Goal: Check status: Check status

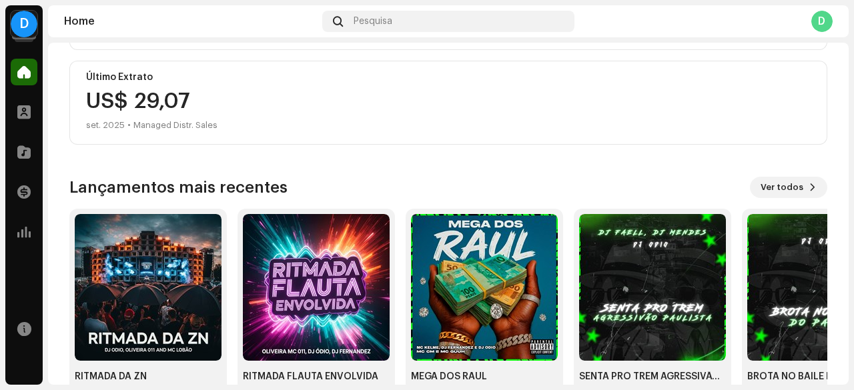
scroll to position [369, 0]
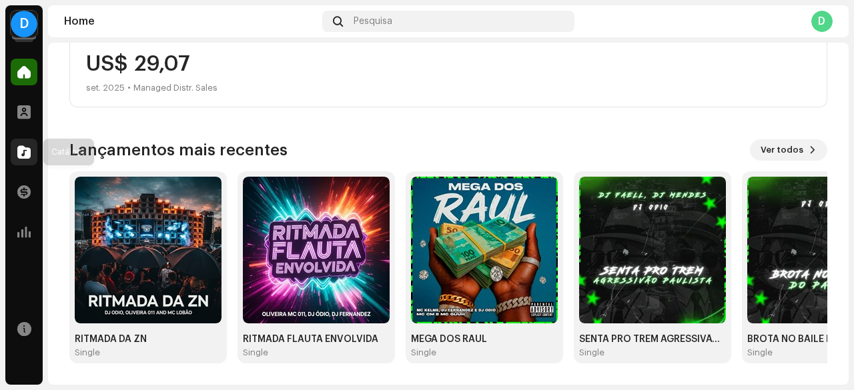
click at [23, 144] on div at bounding box center [24, 152] width 27 height 27
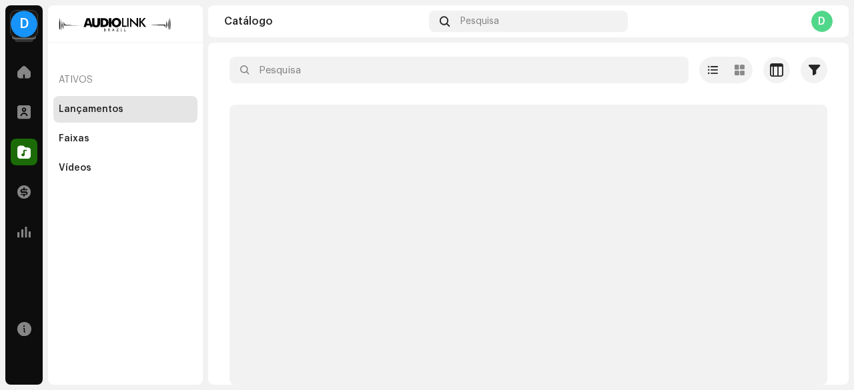
scroll to position [5, 0]
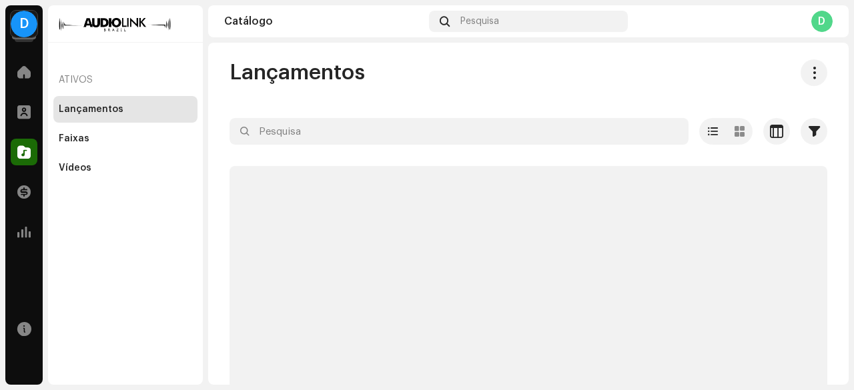
click at [29, 178] on div "Transações" at bounding box center [23, 192] width 37 height 37
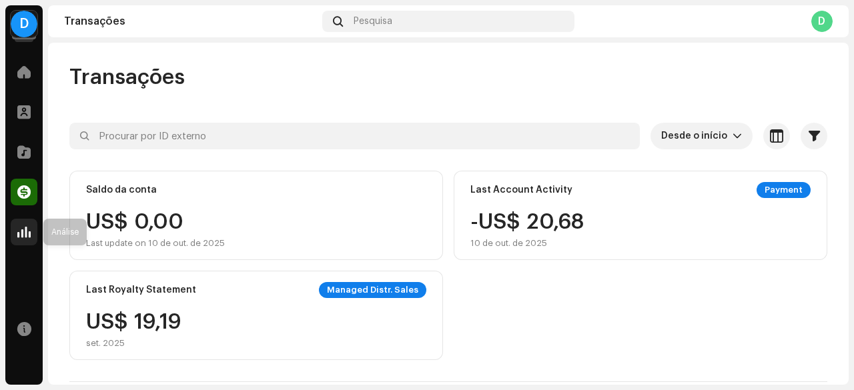
click at [27, 227] on span at bounding box center [23, 232] width 13 height 11
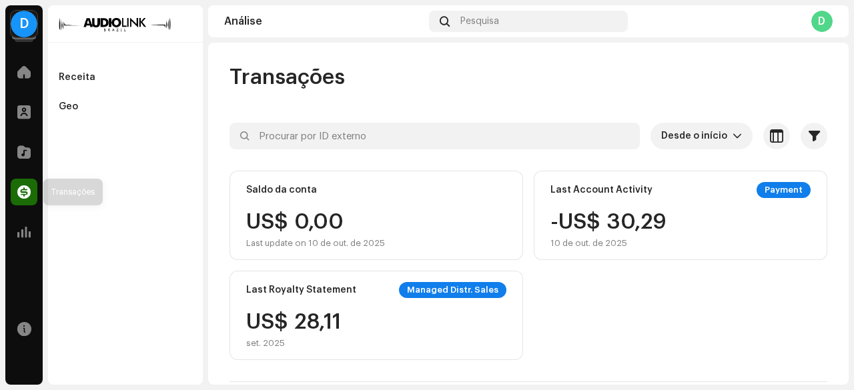
click at [27, 198] on span at bounding box center [23, 192] width 13 height 11
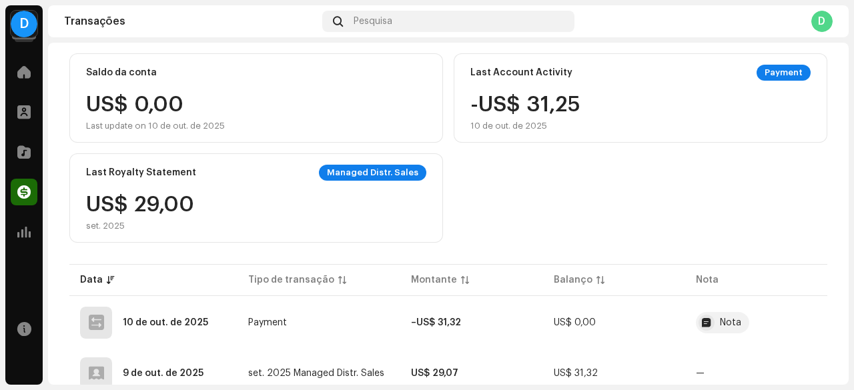
scroll to position [334, 0]
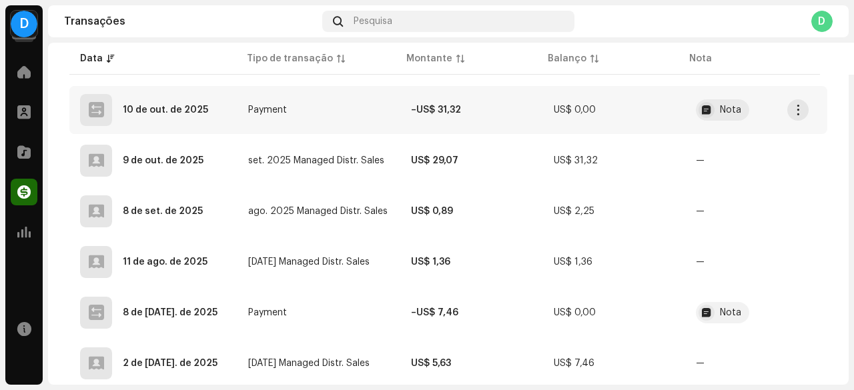
click at [433, 108] on strong "–US$ 31,32" at bounding box center [436, 109] width 50 height 9
click at [196, 230] on div "Detalhes de transação Tipo de transação Payment Insira a Quantia – US$ 31,32 Da…" at bounding box center [427, 195] width 854 height 390
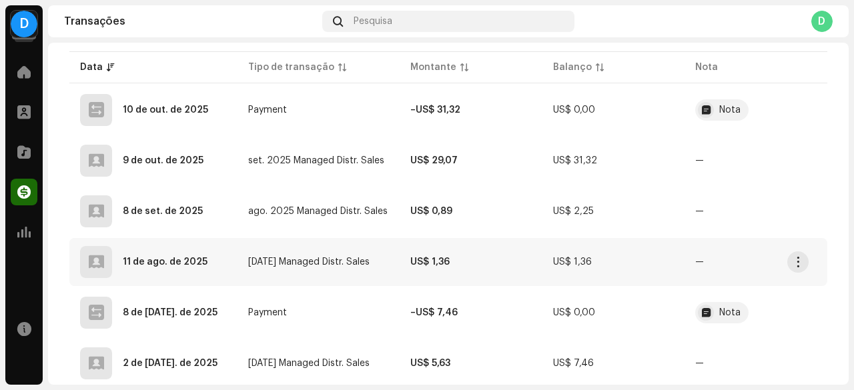
scroll to position [222, 0]
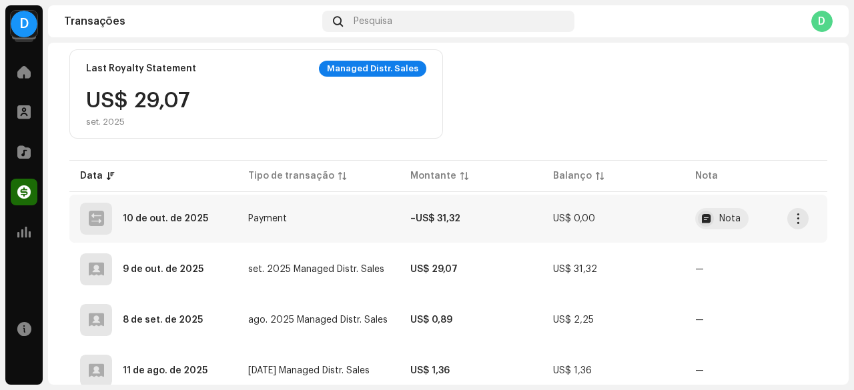
click at [178, 219] on div "10 de out. de 2025" at bounding box center [165, 218] width 85 height 9
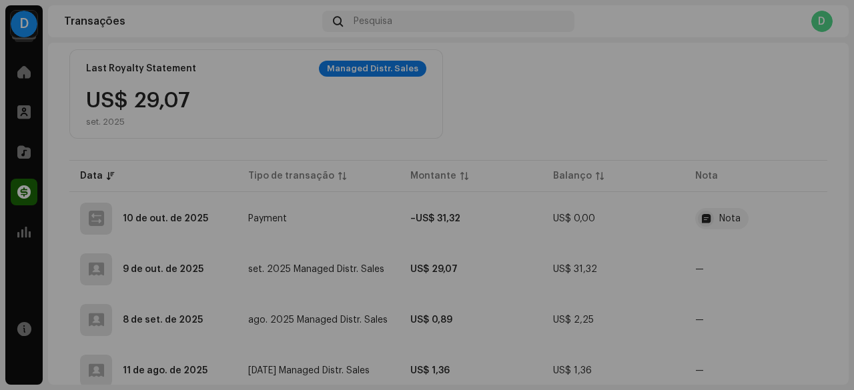
click at [681, 268] on div "Detalhes de transação Tipo de transação Payment Insira a Quantia – US$ 31,32 Da…" at bounding box center [427, 195] width 854 height 390
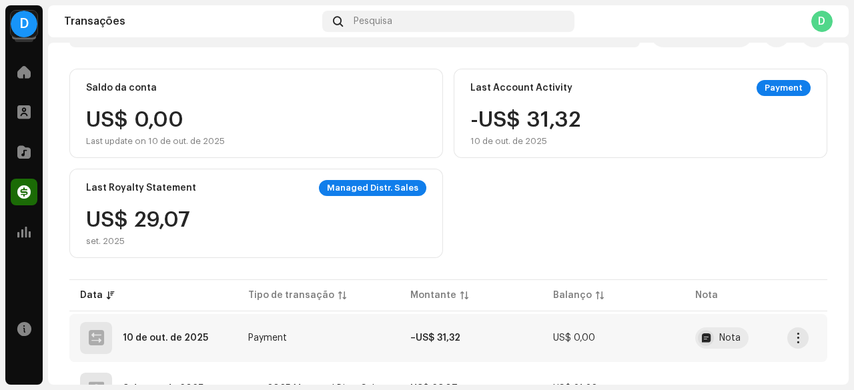
scroll to position [200, 0]
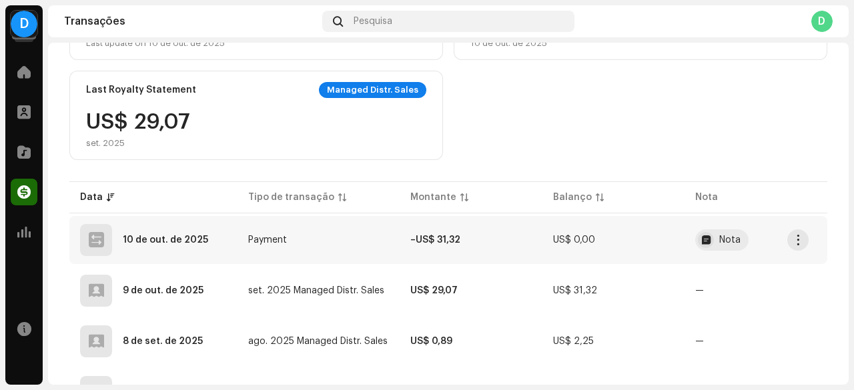
click at [475, 242] on td "–US$ 31,32" at bounding box center [471, 240] width 143 height 48
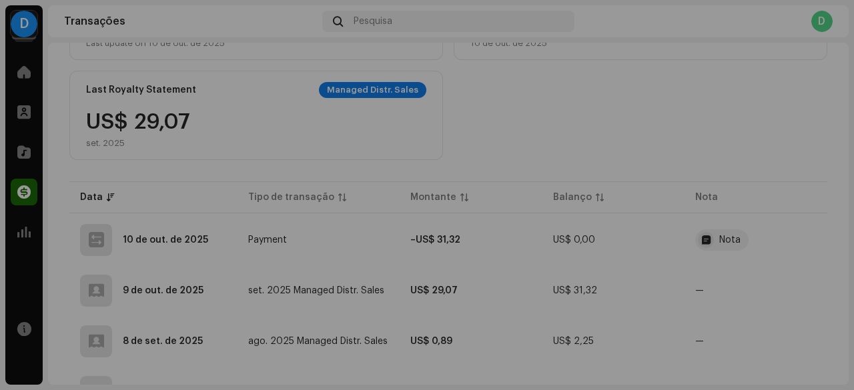
click at [150, 244] on div "Detalhes de transação Tipo de transação Payment Insira a Quantia – US$ 31,32 Da…" at bounding box center [427, 195] width 854 height 390
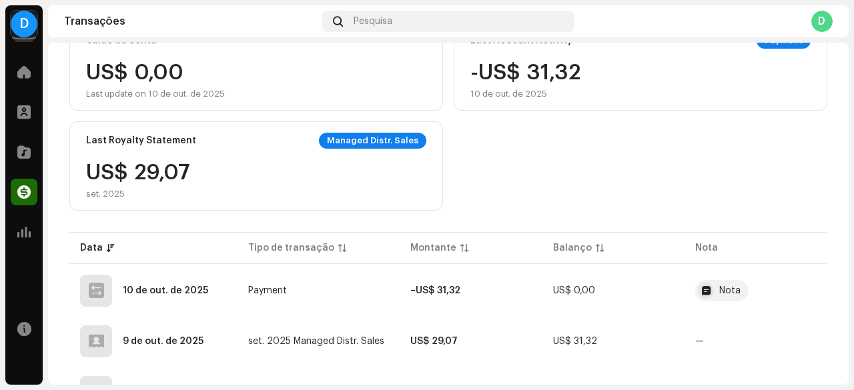
scroll to position [0, 0]
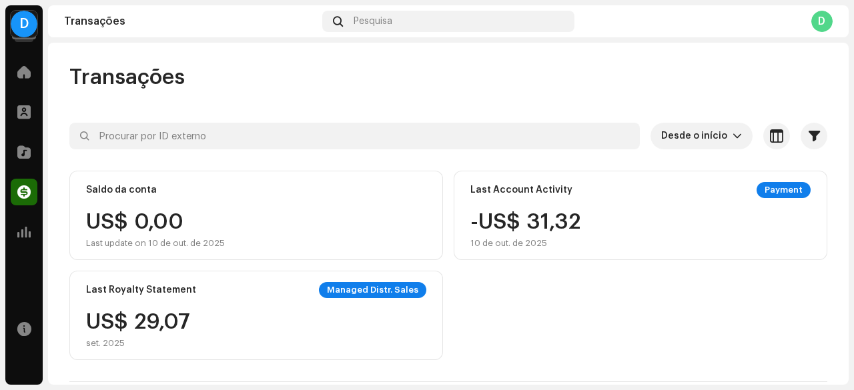
click at [35, 176] on div "Transações" at bounding box center [23, 192] width 37 height 37
click at [27, 188] on div at bounding box center [24, 192] width 27 height 27
click at [43, 147] on div "D DJ ODIO Home Perfil Catálogo Transações Análise Recursos Transações Pesquisa …" at bounding box center [427, 195] width 854 height 390
click at [25, 152] on span at bounding box center [23, 152] width 13 height 11
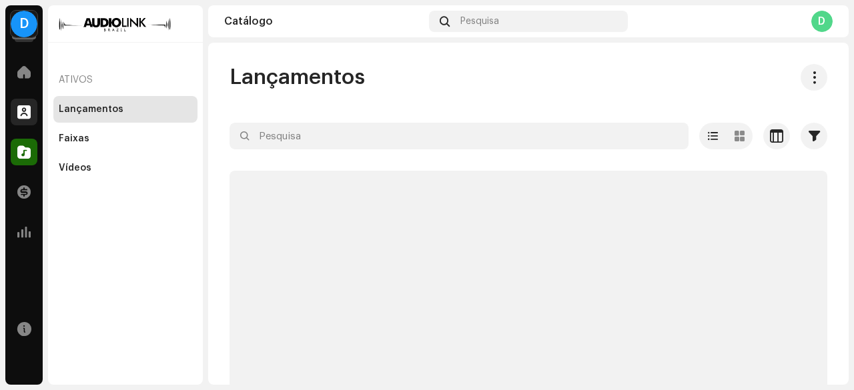
click at [29, 105] on div at bounding box center [24, 112] width 27 height 27
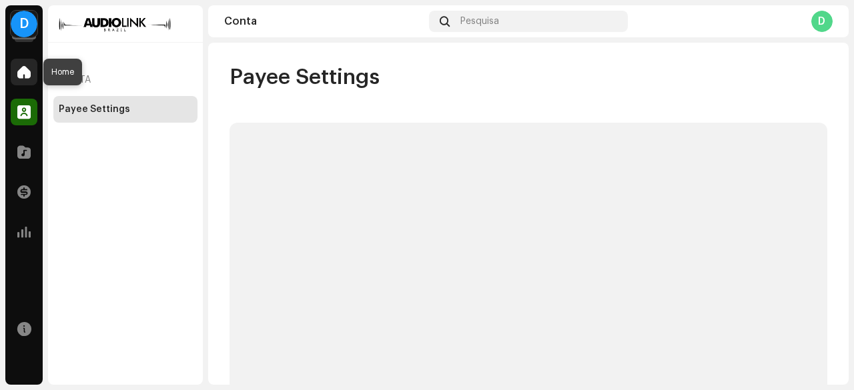
click at [28, 77] on span at bounding box center [23, 72] width 13 height 11
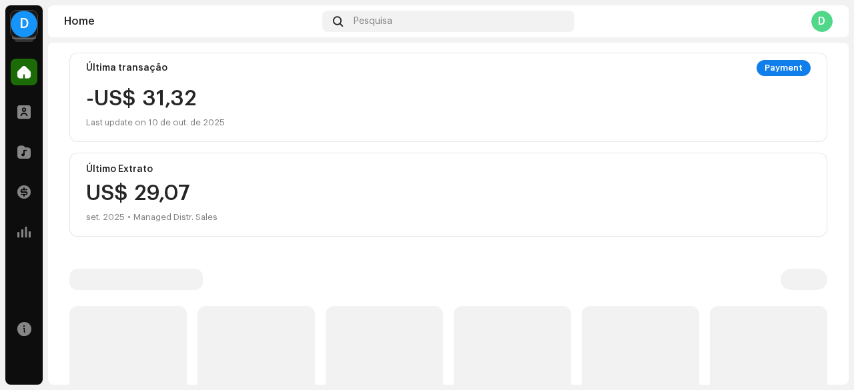
click at [143, 107] on div "-US$ 31,32 Last update on 10 de out. de 2025" at bounding box center [155, 109] width 139 height 43
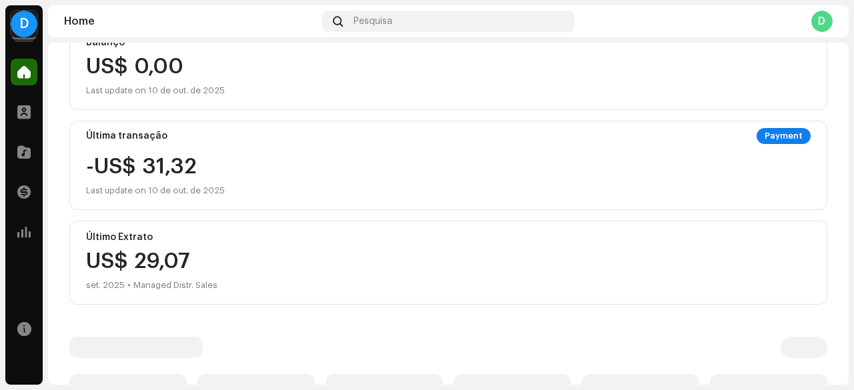
scroll to position [106, 0]
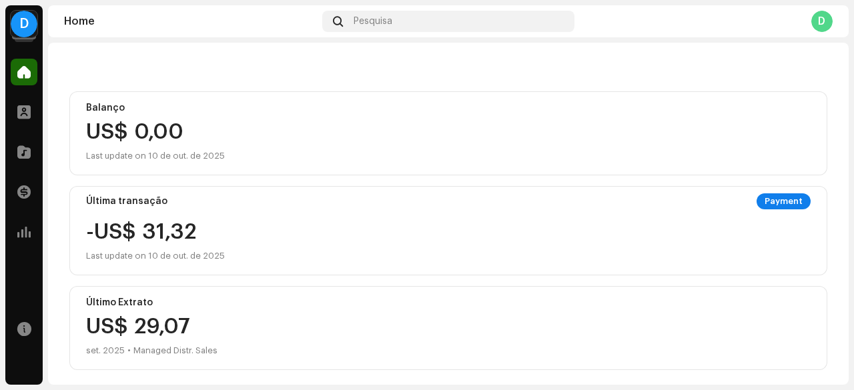
drag, startPoint x: 134, startPoint y: 123, endPoint x: 143, endPoint y: 198, distance: 75.9
click at [133, 125] on div "US$ 0,00" at bounding box center [448, 131] width 725 height 21
click at [135, 218] on div "Última transação Payment -US$ 31,32 Last update on 10 de out. de 2025" at bounding box center [448, 230] width 758 height 89
click at [159, 250] on div "Last update on 10 de out. de 2025" at bounding box center [155, 256] width 139 height 16
click at [148, 207] on div "Última transação Payment" at bounding box center [448, 202] width 725 height 16
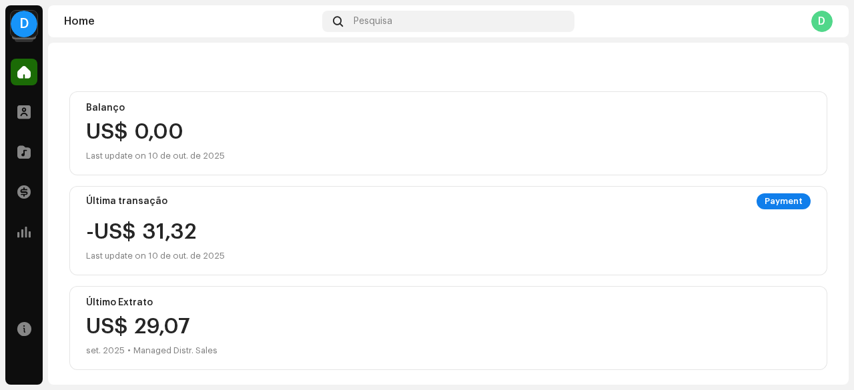
click at [780, 199] on div "Payment" at bounding box center [784, 202] width 54 height 16
drag, startPoint x: 679, startPoint y: 271, endPoint x: 428, endPoint y: 315, distance: 254.8
click at [600, 296] on div "Balanço US$ 0,00 Last update on 10 de out. de 2025 Última transação Payment -US…" at bounding box center [448, 230] width 758 height 279
drag, startPoint x: 258, startPoint y: 344, endPoint x: 61, endPoint y: 336, distance: 197.7
click at [209, 352] on div "US$ 29,07 set. 2025 • Managed Distr. Sales" at bounding box center [448, 337] width 725 height 43
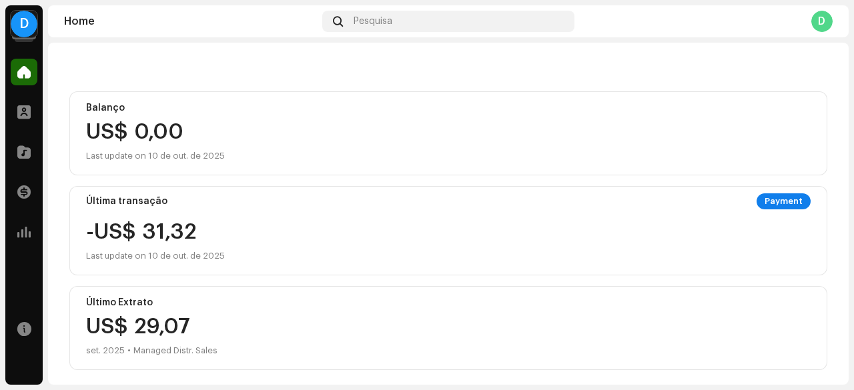
click at [44, 333] on div "D DJ ODIO Home Perfil Catálogo Transações Análise Recursos Home Pesquisa D D Hi…" at bounding box center [427, 195] width 854 height 390
click at [0, 195] on div "D DJ ODIO Home Perfil Catálogo Transações Análise Recursos Home Pesquisa D D Hi…" at bounding box center [427, 195] width 854 height 390
click at [27, 228] on span at bounding box center [23, 232] width 13 height 11
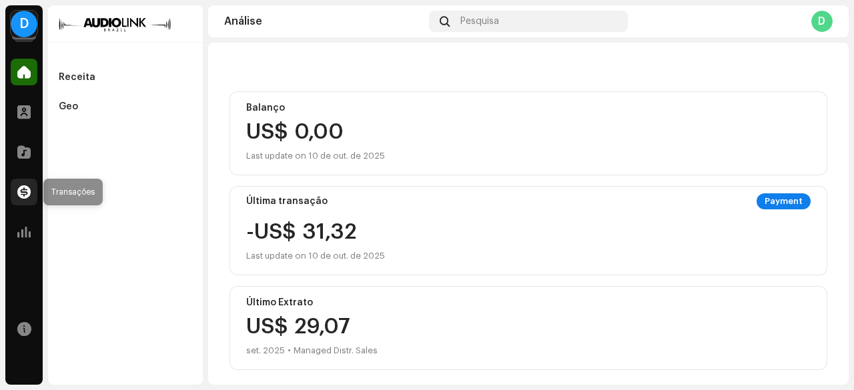
click at [25, 194] on span at bounding box center [23, 192] width 13 height 11
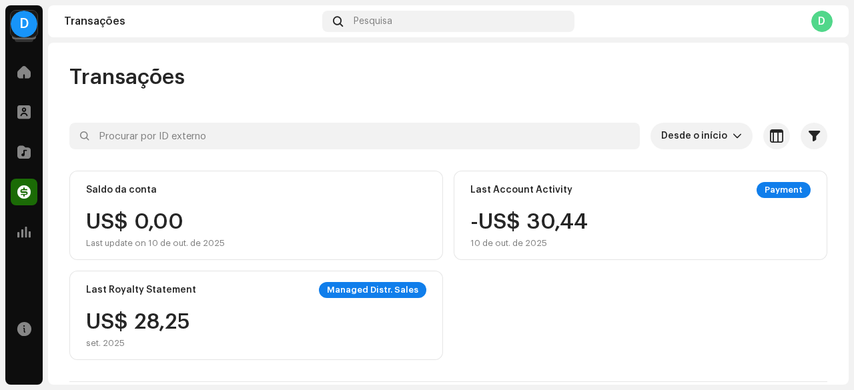
click at [507, 179] on div "Last Account Activity Payment -US$ 30,44 10 de out. de 2025" at bounding box center [641, 215] width 374 height 89
click at [533, 213] on div "Last Account Activity Payment -US$ 31,09 10 de out. de 2025" at bounding box center [641, 215] width 374 height 89
click at [607, 232] on div "-US$ 31,32 10 de out. de 2025" at bounding box center [641, 230] width 340 height 37
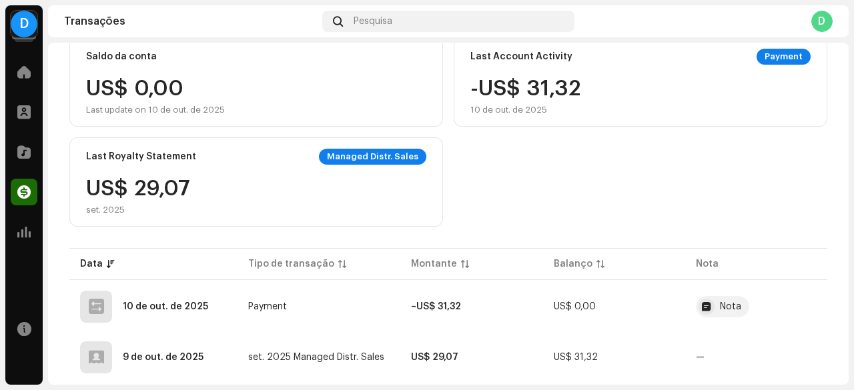
click at [280, 234] on div "Desde o início Selecionado 0 Selecionar todos Opções Filtros Tipos Extratos Pag…" at bounding box center [448, 329] width 758 height 681
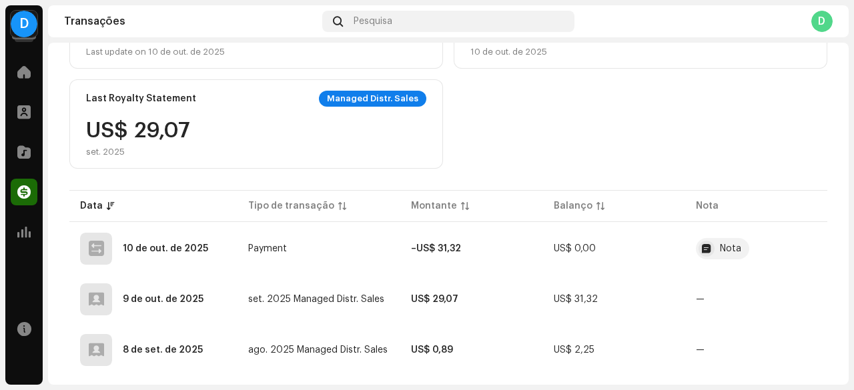
scroll to position [267, 0]
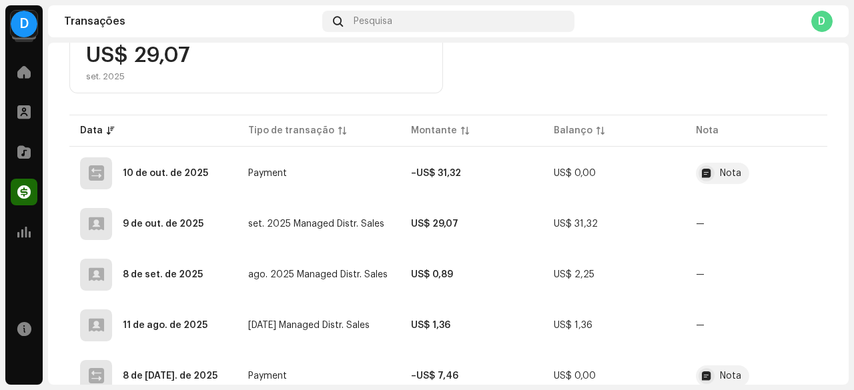
click at [326, 198] on table "Data Tipo de transação [PERSON_NAME] Balanço Nota 10 de out. de 2025 Payment –U…" at bounding box center [448, 308] width 758 height 392
click at [513, 181] on td "–US$ 31,32" at bounding box center [471, 174] width 142 height 48
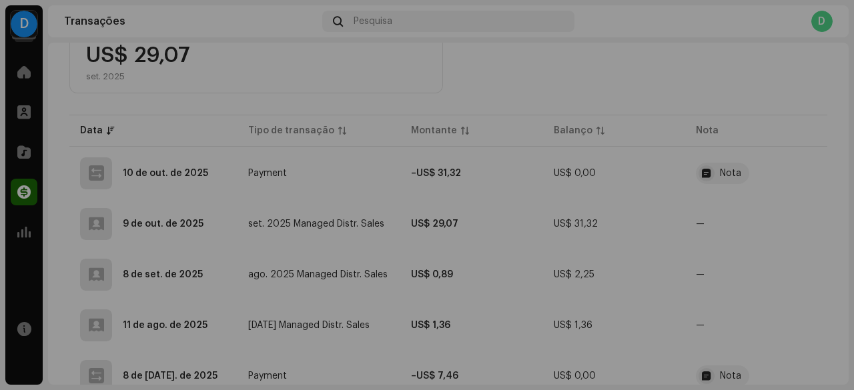
click at [678, 284] on div "Detalhes de transação Tipo de transação Payment Insira a Quantia – US$ 31,32 Da…" at bounding box center [427, 195] width 854 height 390
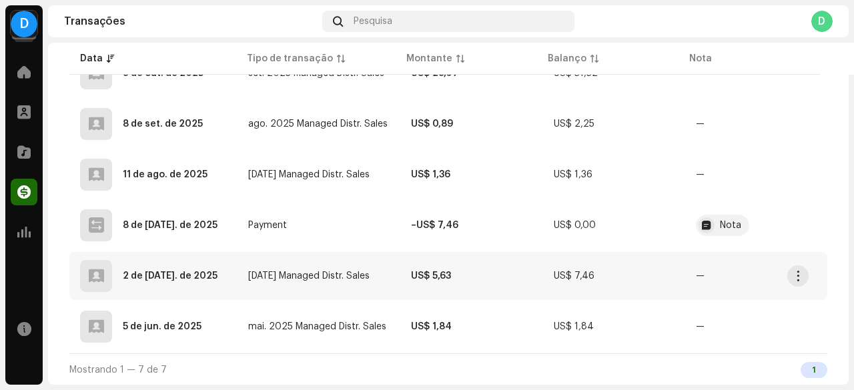
scroll to position [422, 0]
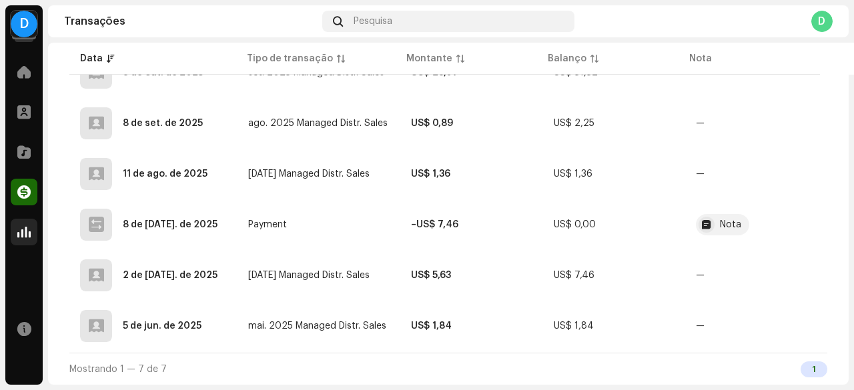
click at [17, 230] on span at bounding box center [23, 232] width 13 height 11
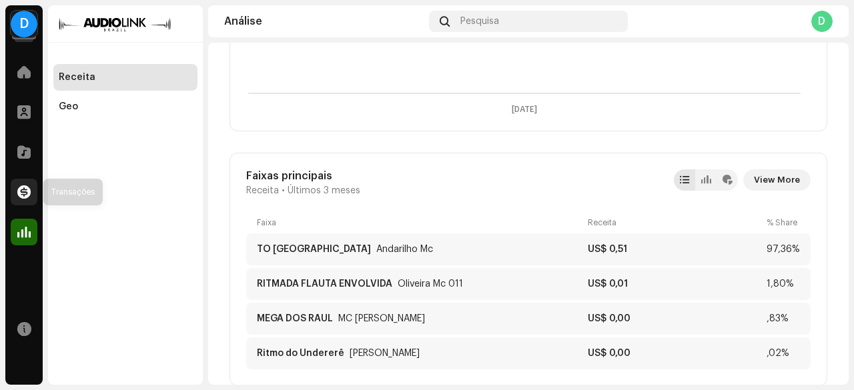
click at [26, 187] on span at bounding box center [23, 192] width 13 height 11
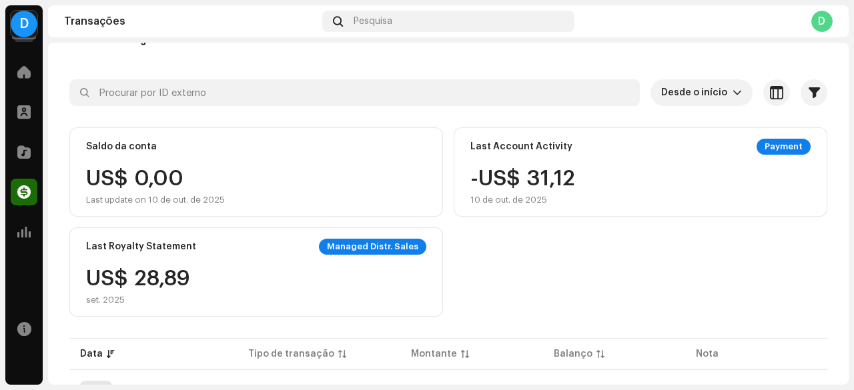
scroll to position [67, 0]
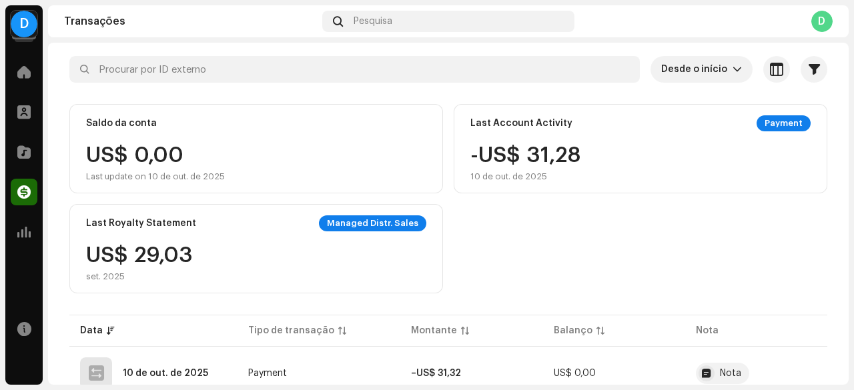
click at [152, 245] on div "US$ 29,03 set. 2025" at bounding box center [139, 263] width 107 height 37
click at [184, 218] on div "Last Royalty Statement" at bounding box center [141, 223] width 110 height 11
click at [178, 151] on div "US$ 0,00 Last update on 10 de out. de 2025" at bounding box center [155, 163] width 139 height 37
click at [521, 144] on div "Last Account Activity Payment -US$ 31,32 10 de out. de 2025" at bounding box center [641, 148] width 374 height 89
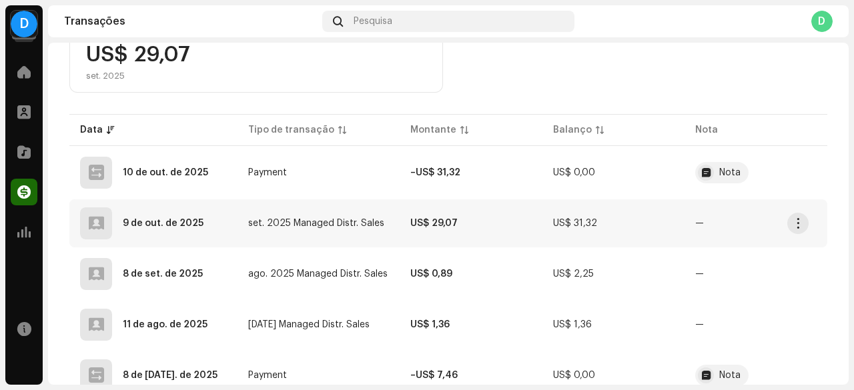
scroll to position [267, 0]
click at [453, 234] on td "US$ 29,07" at bounding box center [471, 224] width 143 height 48
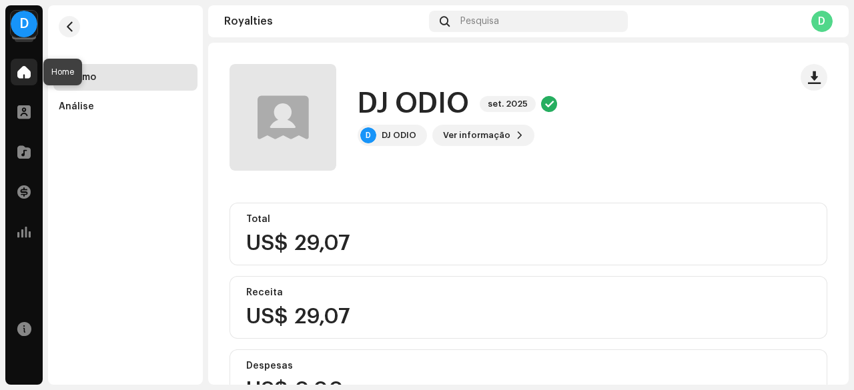
click at [30, 73] on span at bounding box center [23, 72] width 13 height 11
